Goal: Book appointment/travel/reservation

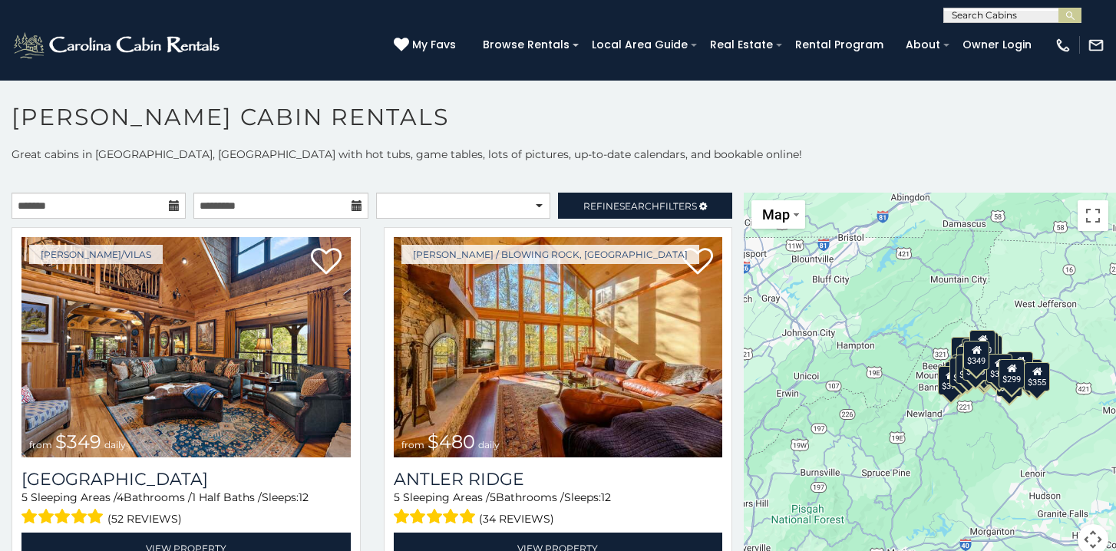
click at [173, 205] on icon at bounding box center [174, 205] width 11 height 11
click at [110, 214] on input "text" at bounding box center [99, 206] width 174 height 26
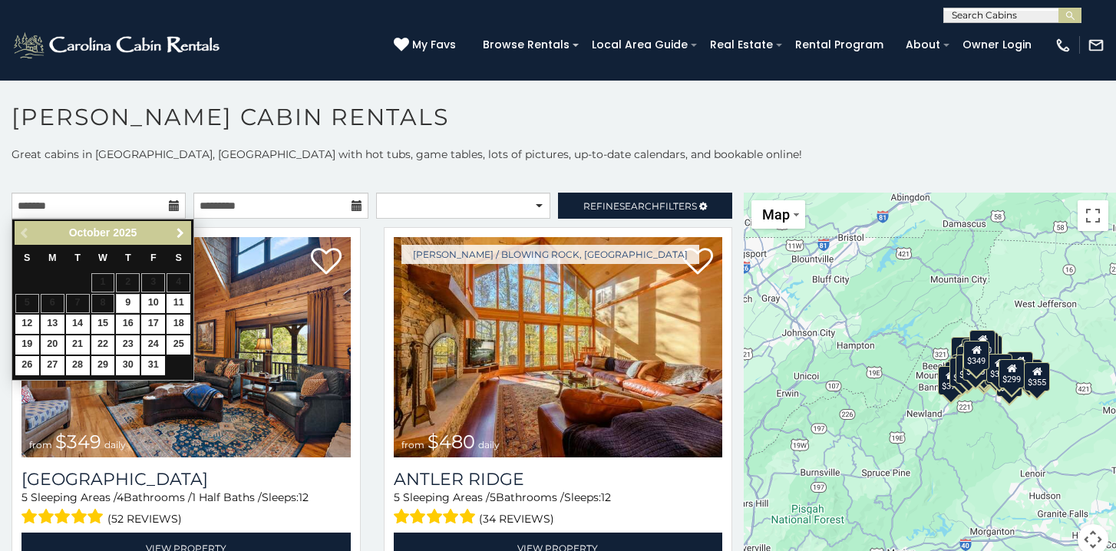
click at [180, 228] on span "Next" at bounding box center [180, 233] width 12 height 12
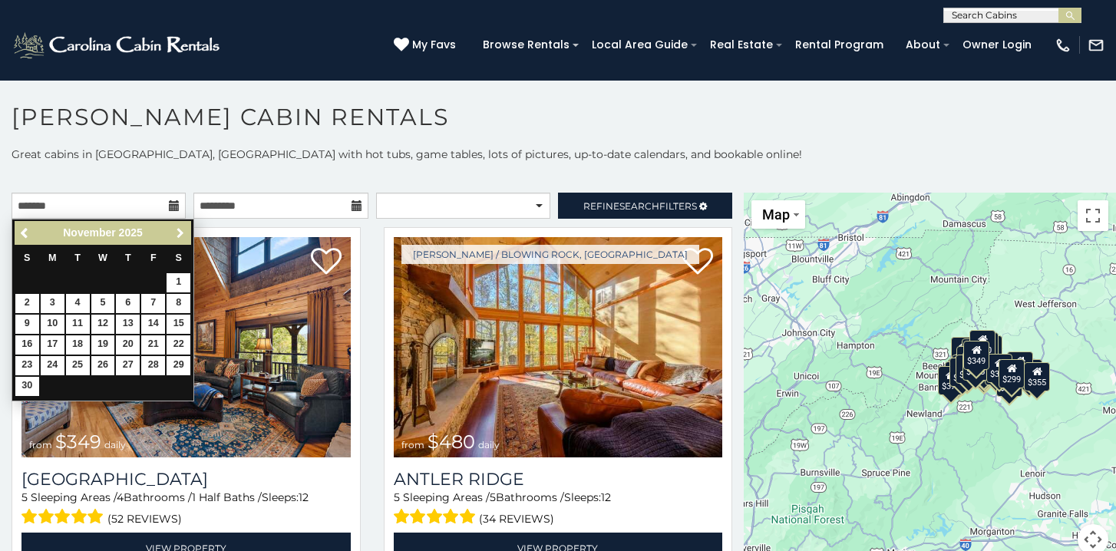
click at [180, 228] on span "Next" at bounding box center [180, 233] width 12 height 12
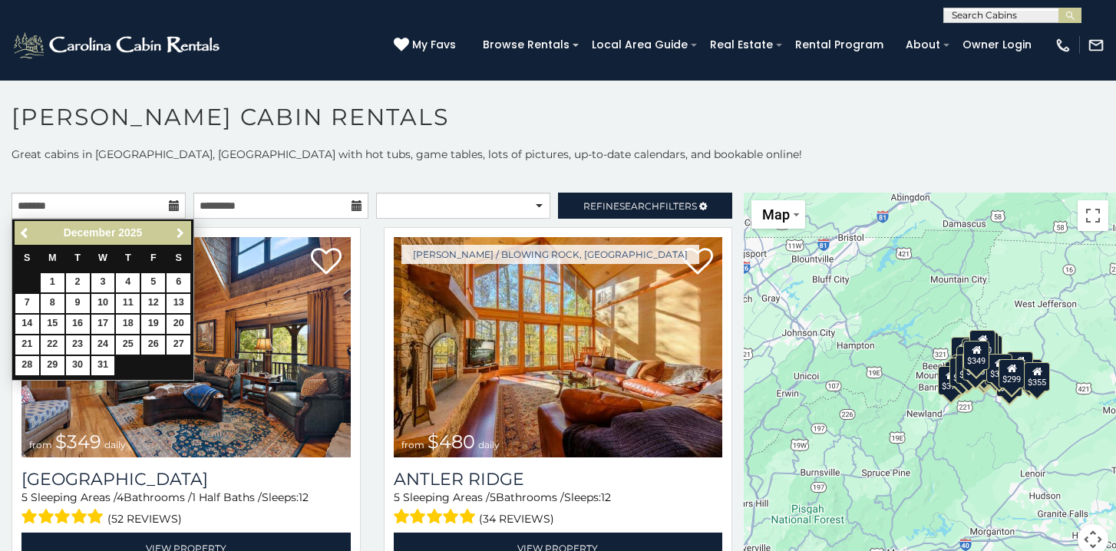
click at [180, 228] on span "Next" at bounding box center [180, 233] width 12 height 12
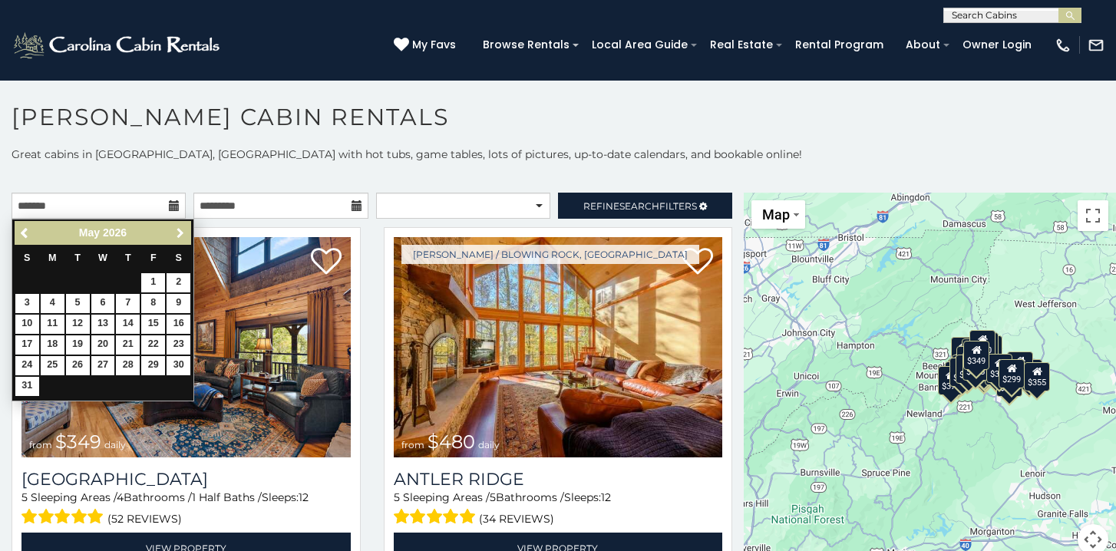
click at [180, 228] on span "Next" at bounding box center [180, 233] width 12 height 12
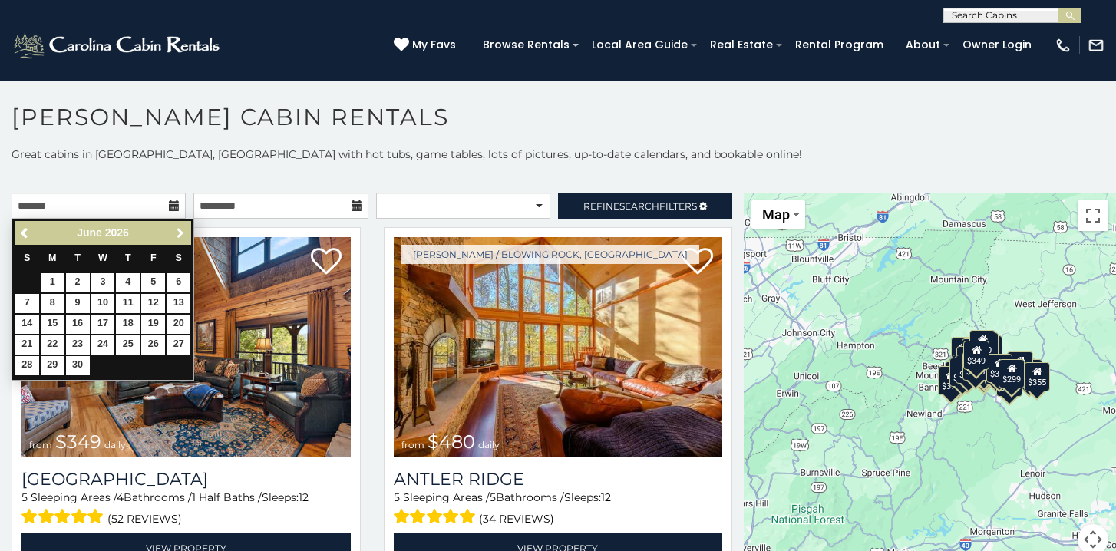
click at [180, 228] on span "Next" at bounding box center [180, 233] width 12 height 12
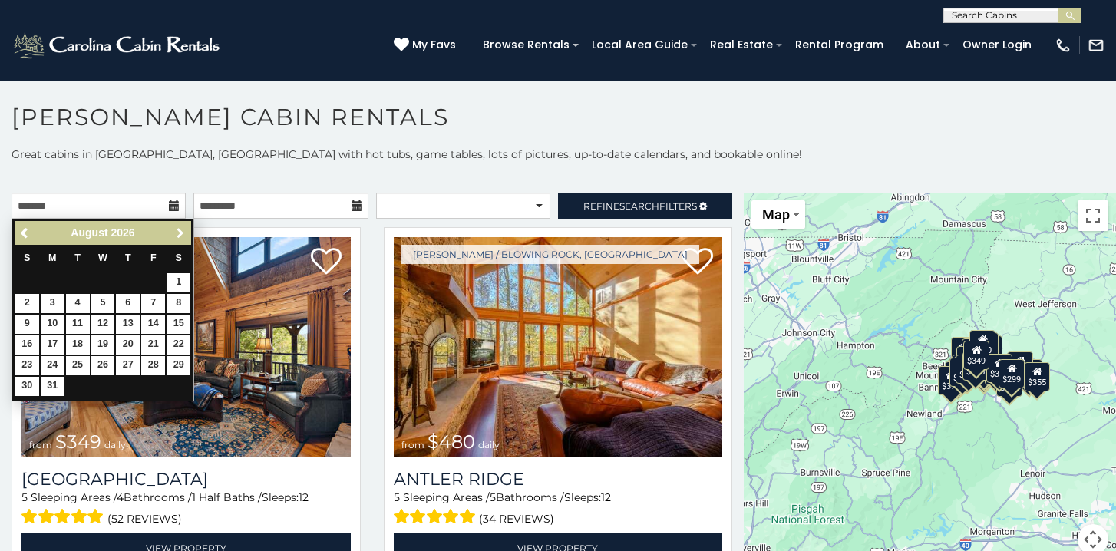
click at [180, 228] on span "Next" at bounding box center [180, 233] width 12 height 12
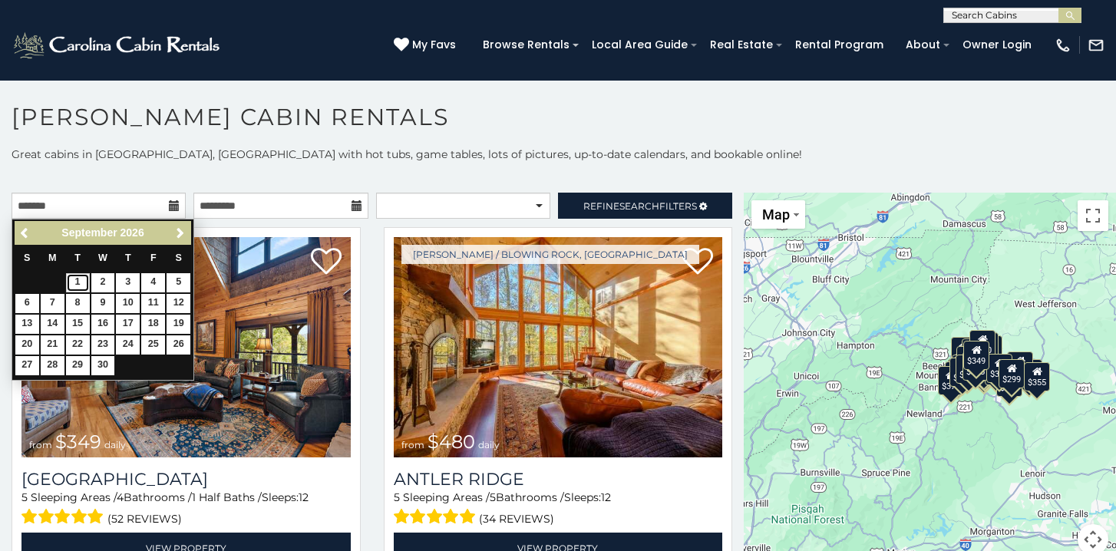
click at [75, 281] on link "1" at bounding box center [78, 282] width 24 height 19
type input "**********"
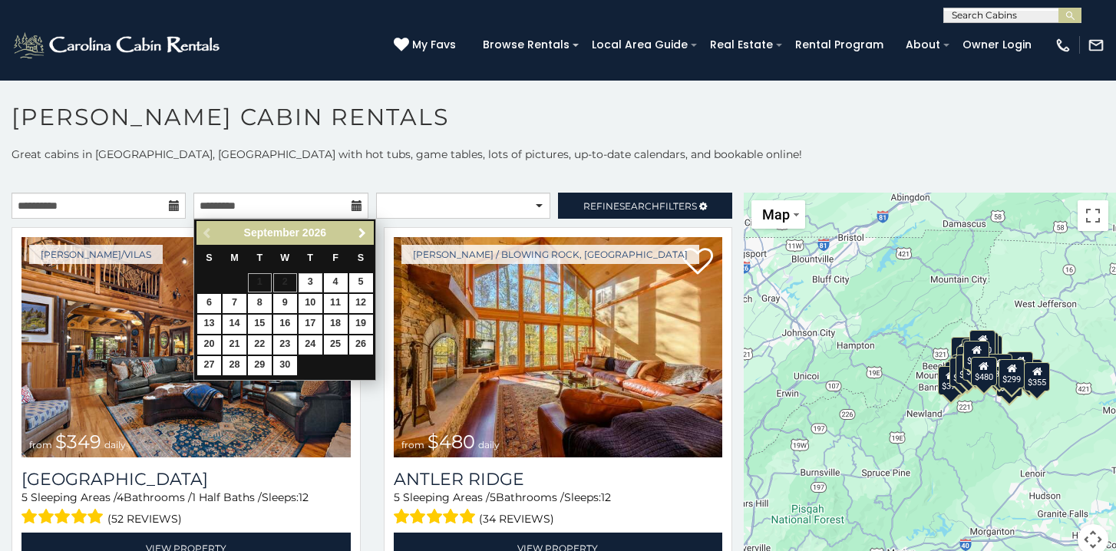
click at [364, 240] on link "Next" at bounding box center [361, 232] width 19 height 19
click at [236, 364] on link "30" at bounding box center [234, 365] width 24 height 19
type input "**********"
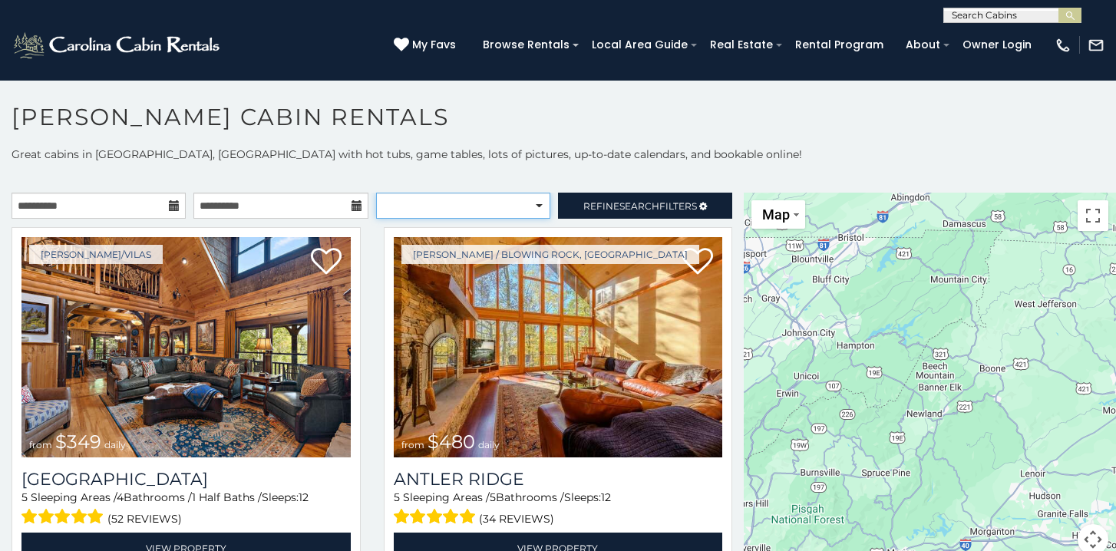
click at [538, 211] on select "**********" at bounding box center [463, 206] width 174 height 26
select select "*********"
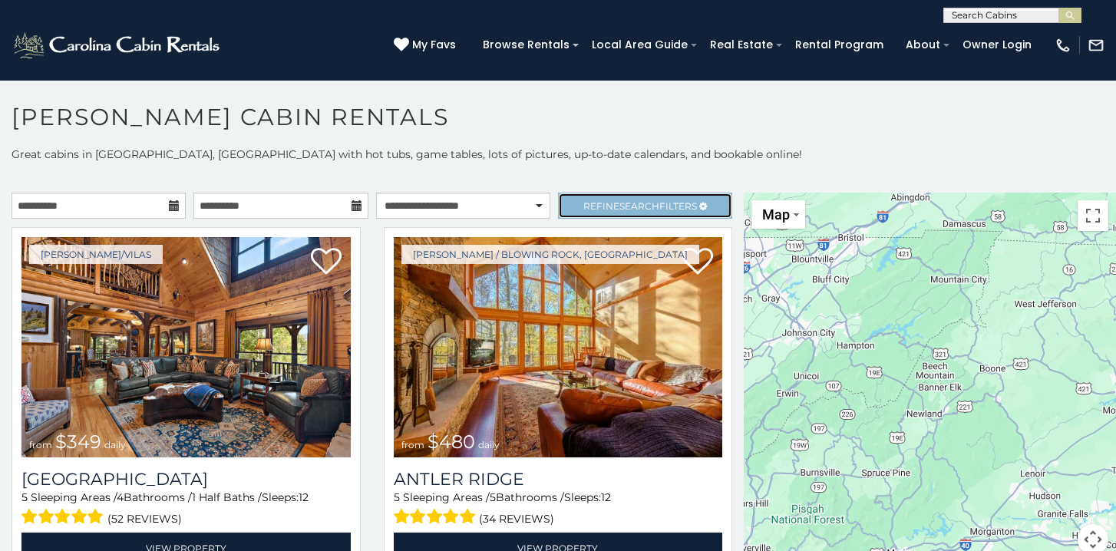
click at [603, 196] on link "Refine Search Filters" at bounding box center [645, 206] width 174 height 26
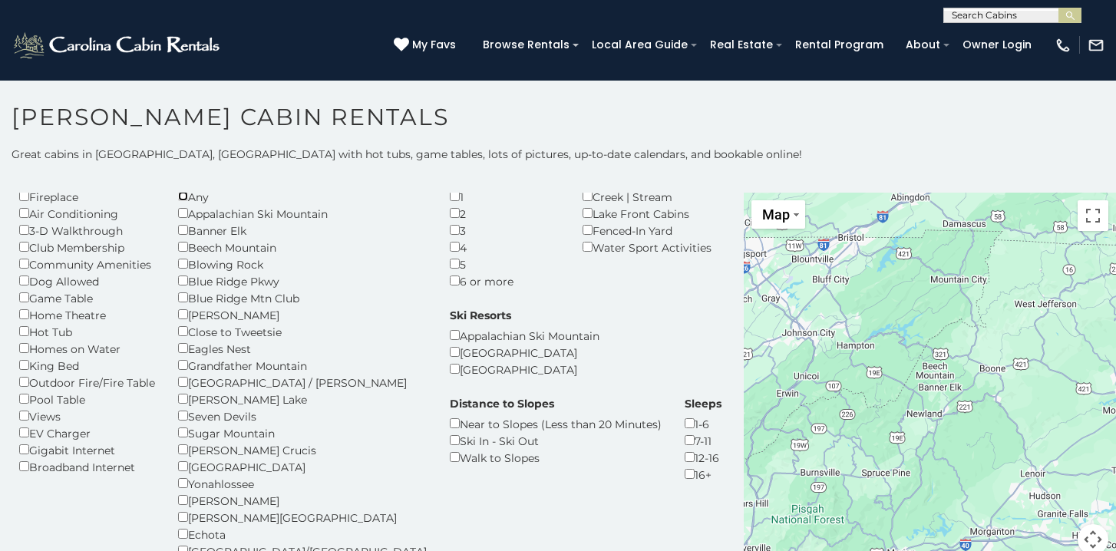
scroll to position [54, 0]
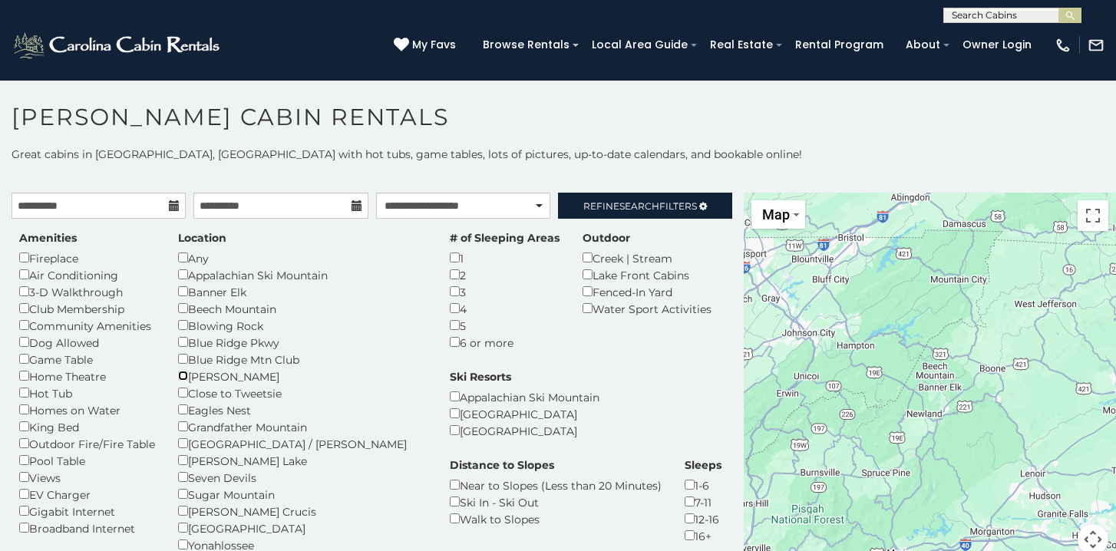
scroll to position [3, 0]
click at [637, 212] on link "Refine Search Filters" at bounding box center [645, 206] width 174 height 26
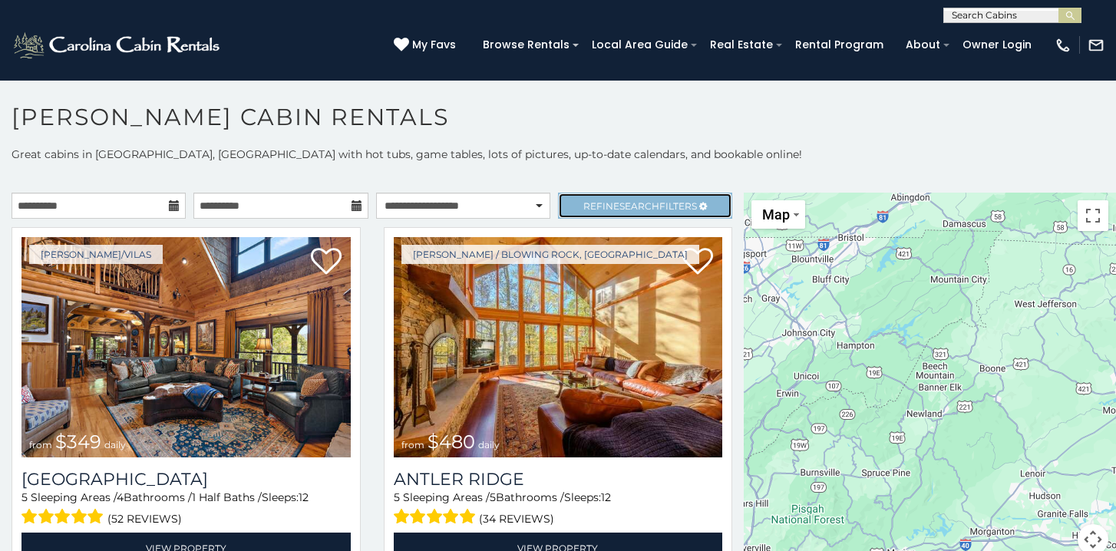
click at [637, 210] on span "Search" at bounding box center [639, 206] width 40 height 12
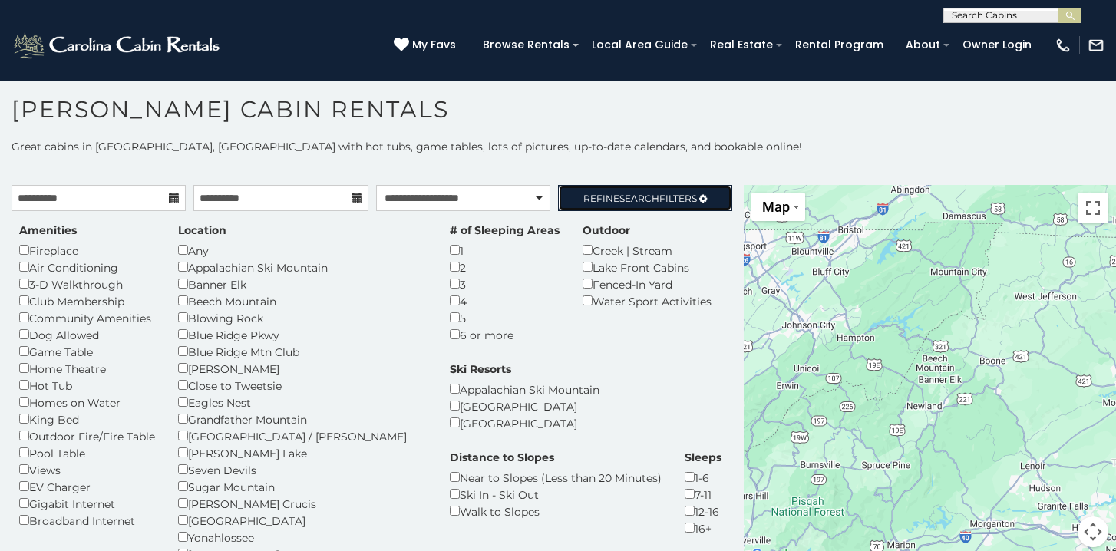
scroll to position [4, 0]
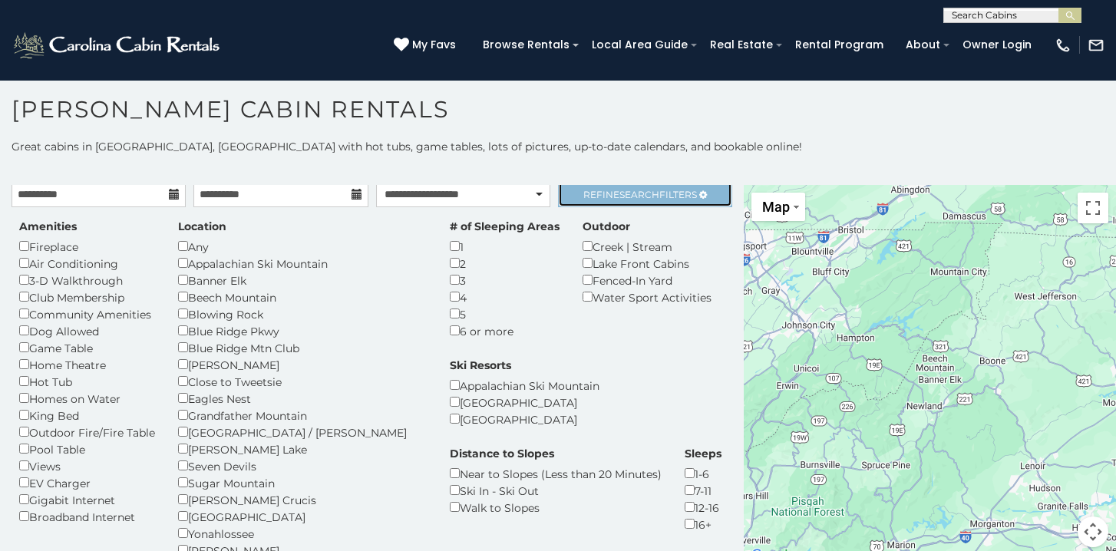
click at [634, 193] on span "Search" at bounding box center [639, 195] width 40 height 12
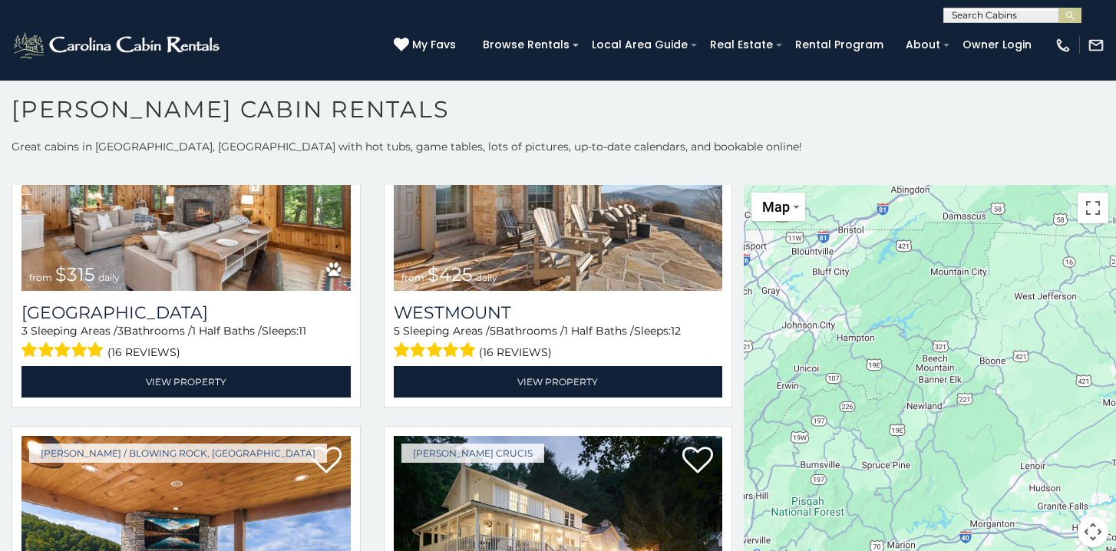
scroll to position [0, 0]
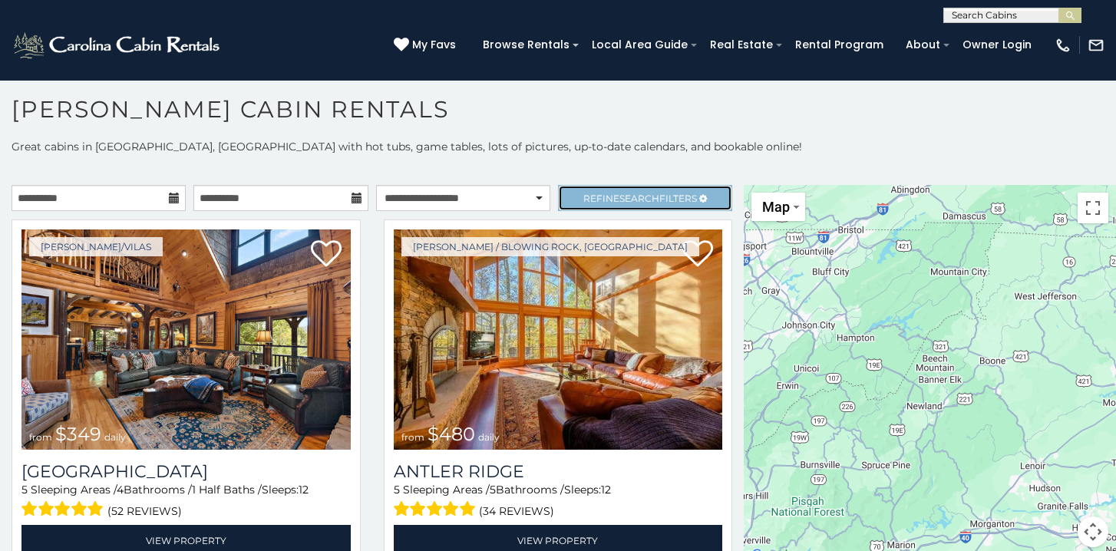
click at [558, 185] on link "Refine Search Filters" at bounding box center [645, 198] width 174 height 26
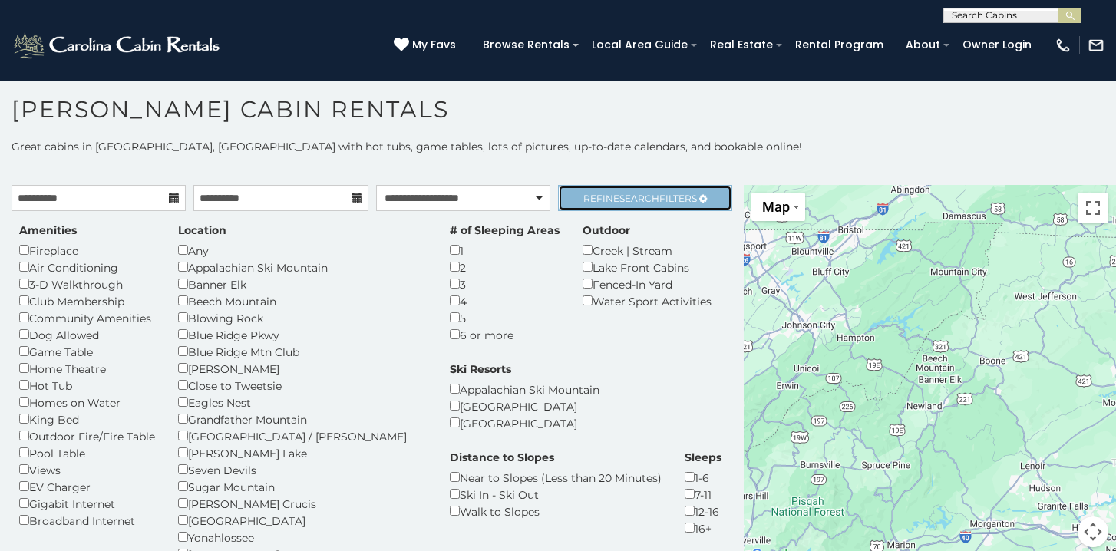
click at [558, 185] on link "Refine Search Filters" at bounding box center [645, 198] width 174 height 26
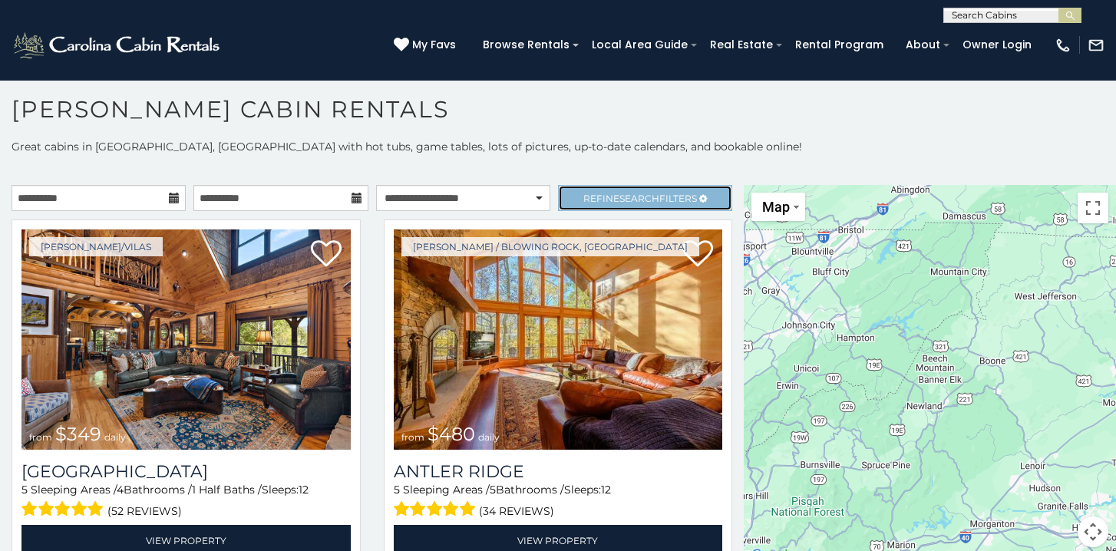
click at [583, 193] on span "Refine Search Filters" at bounding box center [640, 199] width 114 height 12
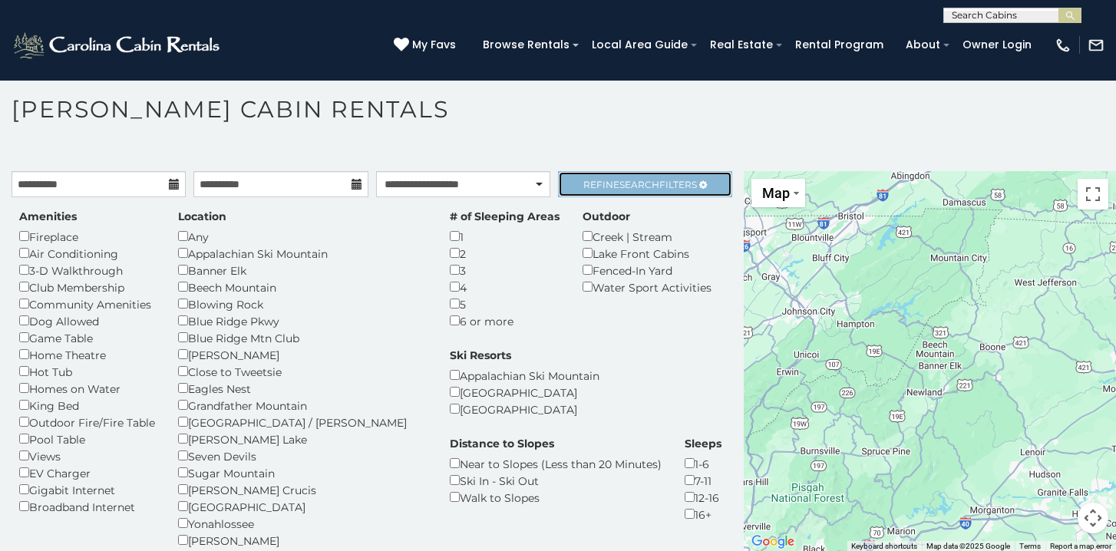
click at [648, 179] on span "Search" at bounding box center [639, 185] width 40 height 12
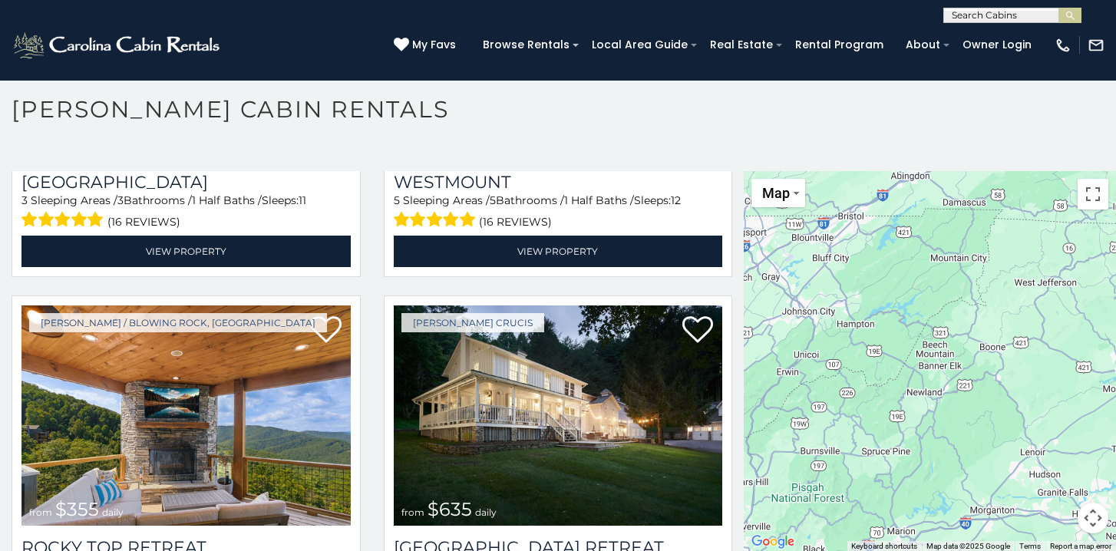
scroll to position [679, 0]
